Goal: Browse casually: Explore the website without a specific task or goal

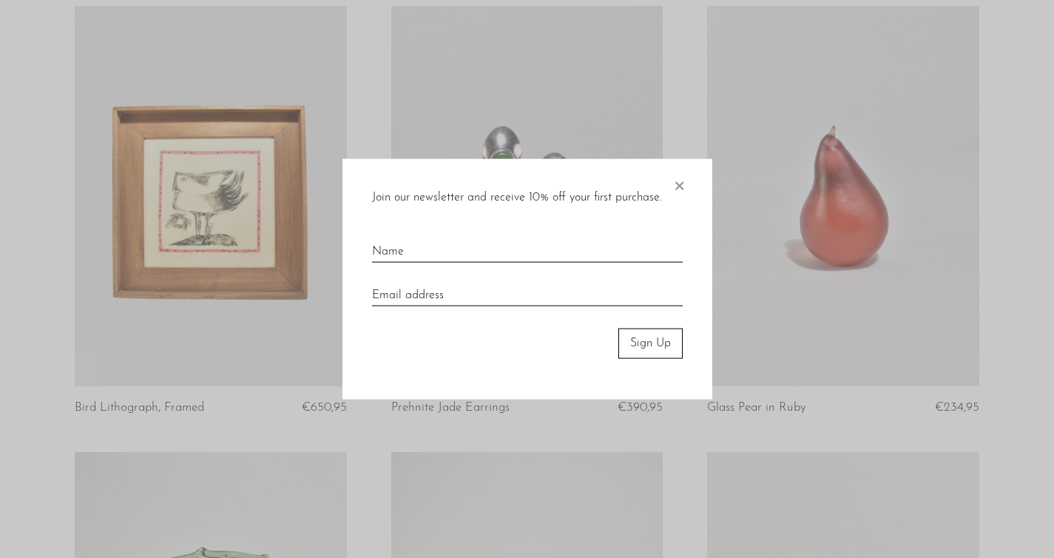
scroll to position [138, 0]
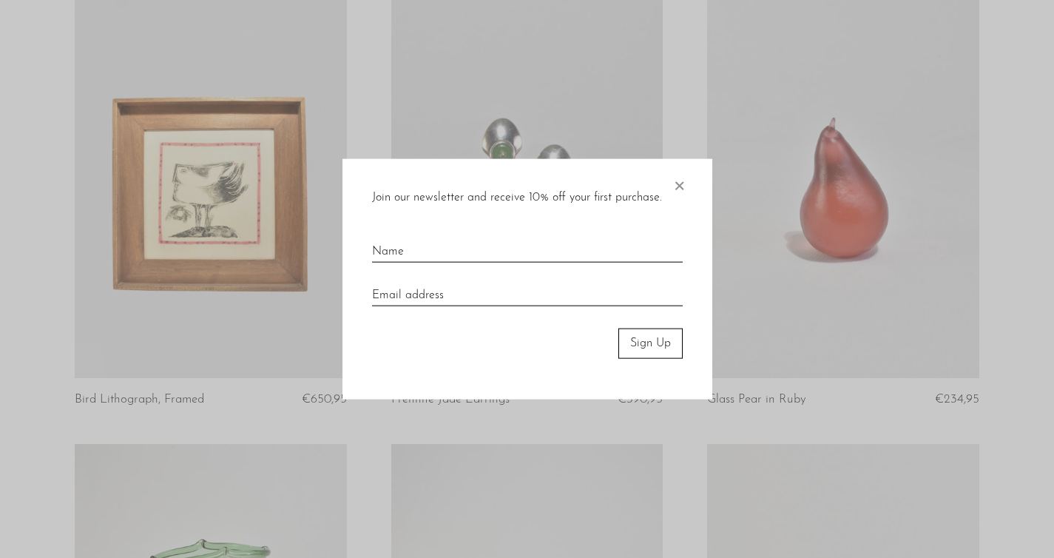
click at [684, 186] on span "×" at bounding box center [679, 182] width 15 height 47
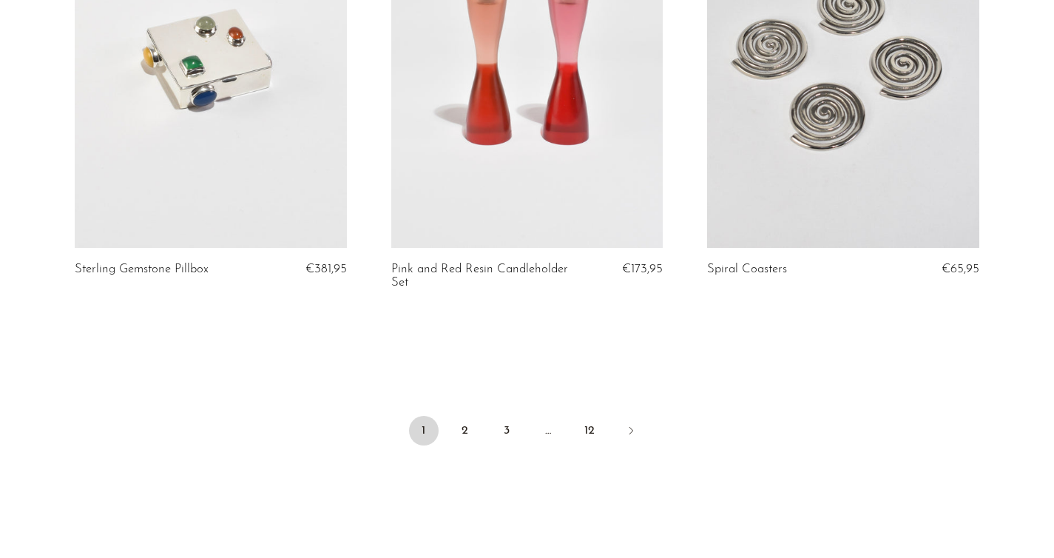
scroll to position [5232, 0]
click at [468, 420] on link "2" at bounding box center [466, 430] width 30 height 30
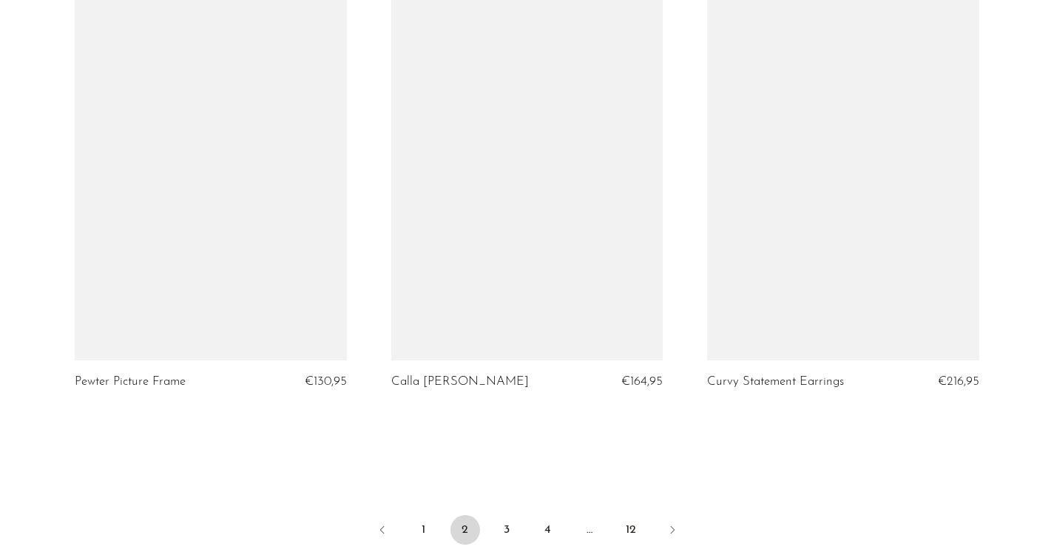
scroll to position [5106, 0]
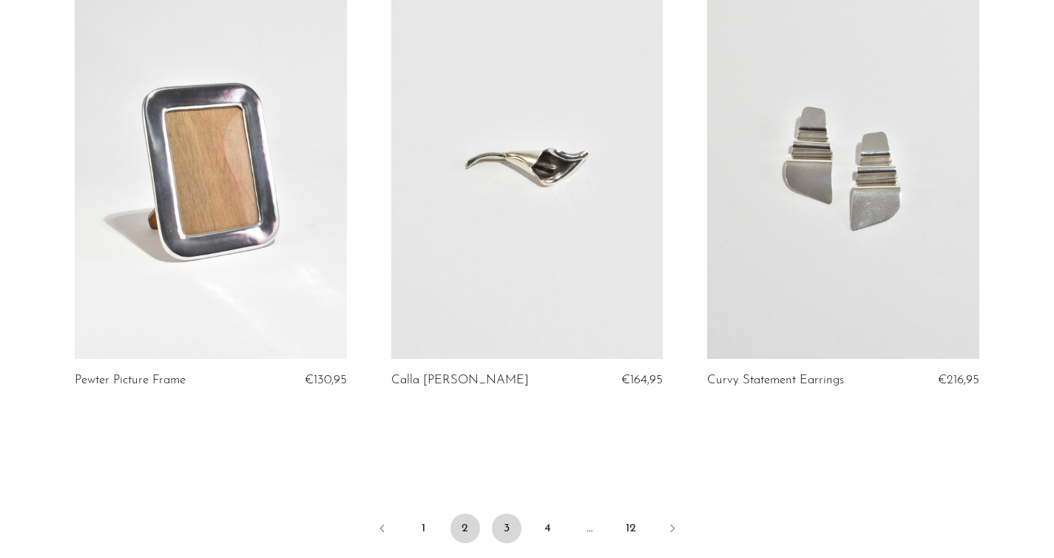
click at [502, 528] on link "3" at bounding box center [507, 529] width 30 height 30
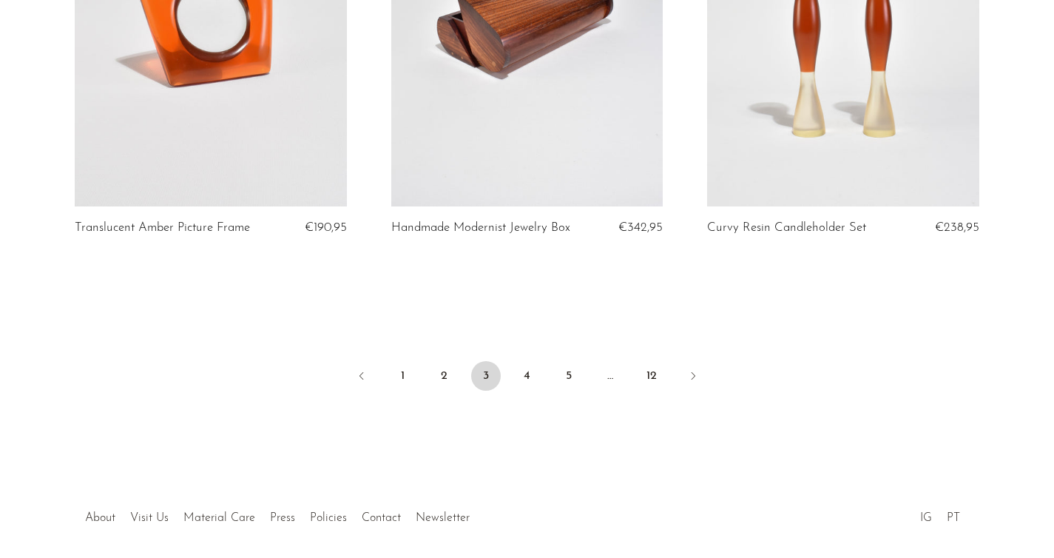
scroll to position [5265, 0]
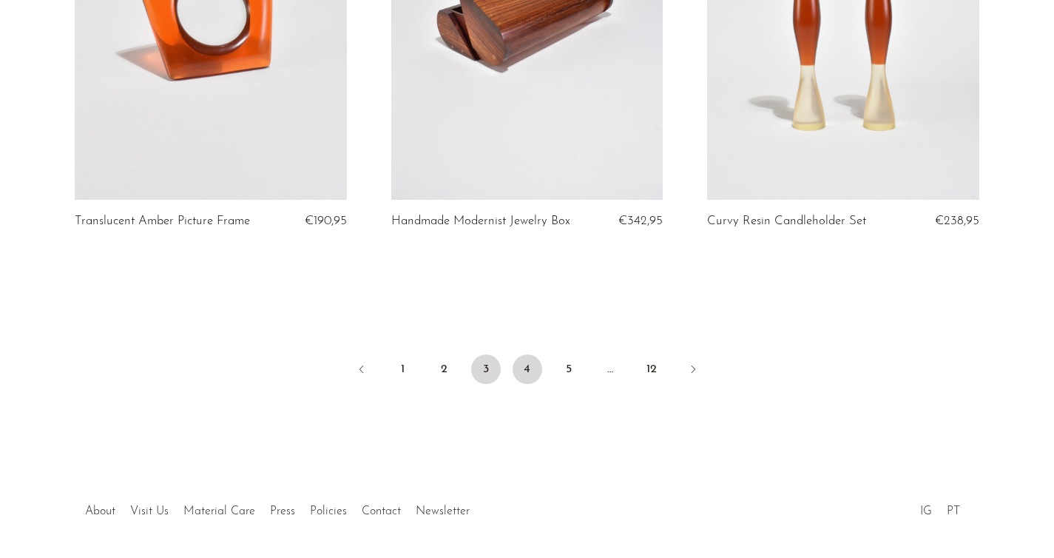
click at [534, 354] on link "4" at bounding box center [528, 369] width 30 height 30
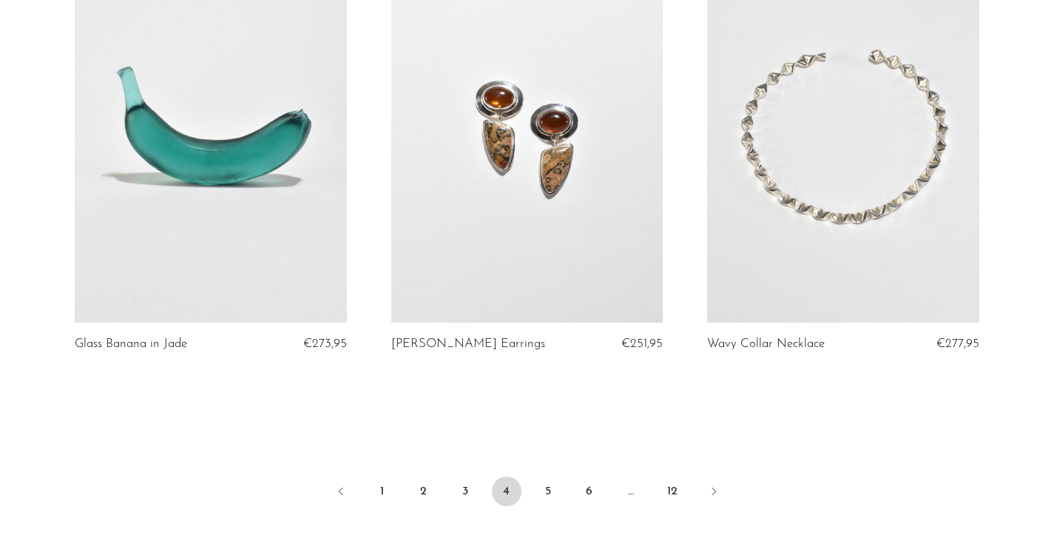
scroll to position [5165, 0]
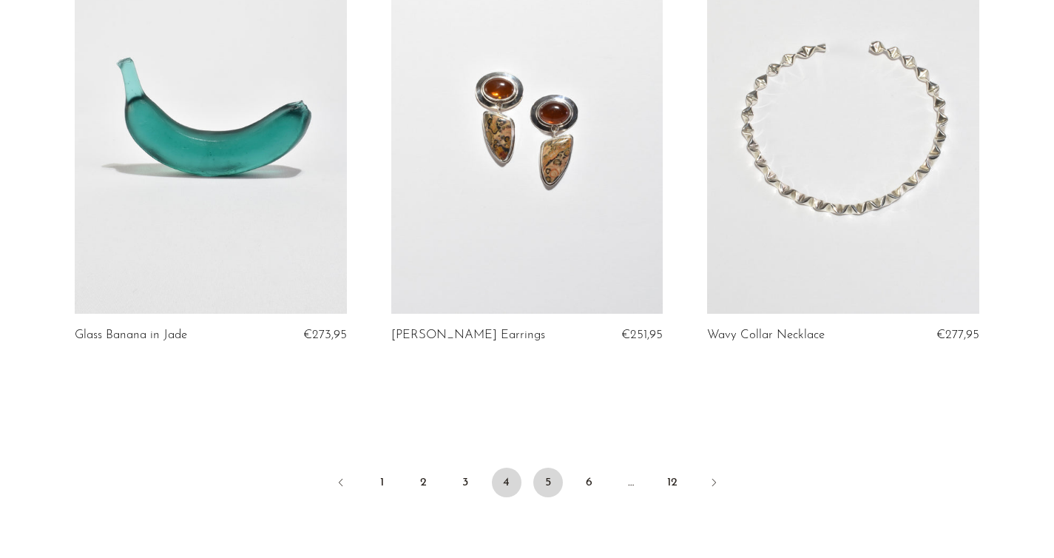
click at [547, 472] on link "5" at bounding box center [549, 483] width 30 height 30
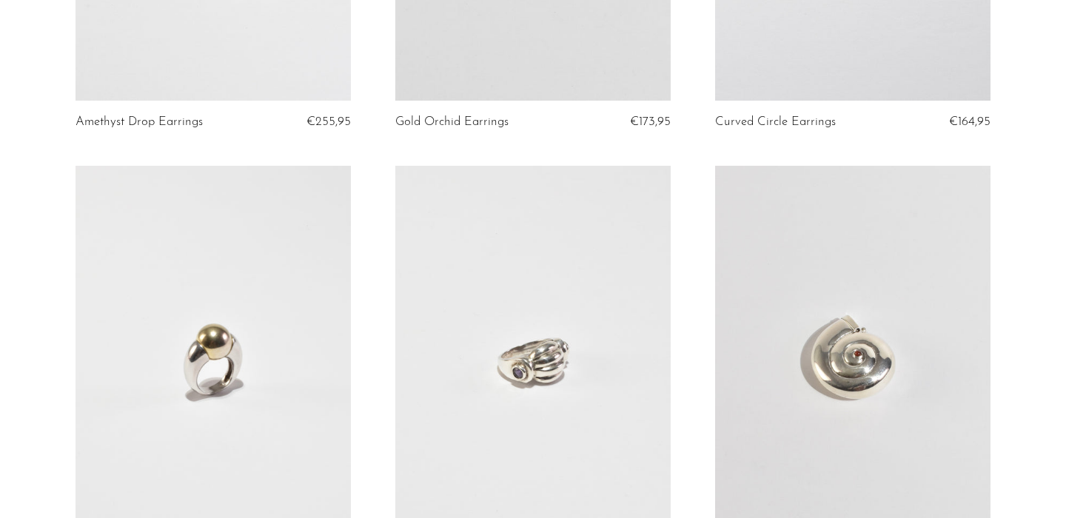
scroll to position [2691, 0]
